Goal: Find specific page/section: Find specific page/section

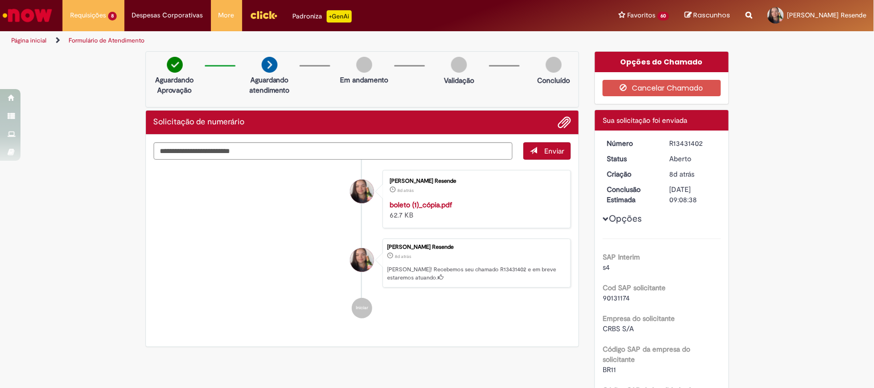
click at [32, 14] on img "Ir para a Homepage" at bounding box center [27, 15] width 53 height 20
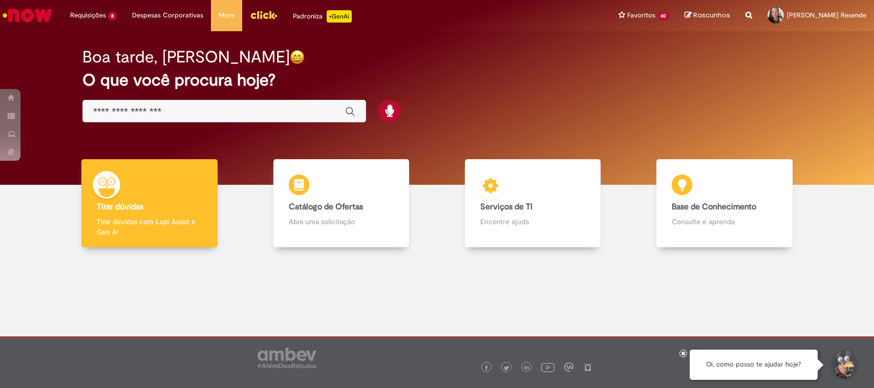
click at [509, 202] on b "Serviços de TI" at bounding box center [506, 207] width 52 height 10
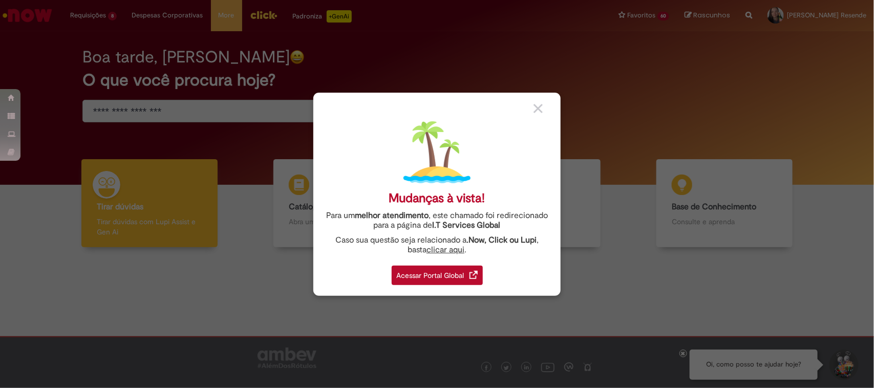
click at [446, 275] on div "Acessar Portal Global" at bounding box center [437, 275] width 91 height 19
